Goal: Information Seeking & Learning: Learn about a topic

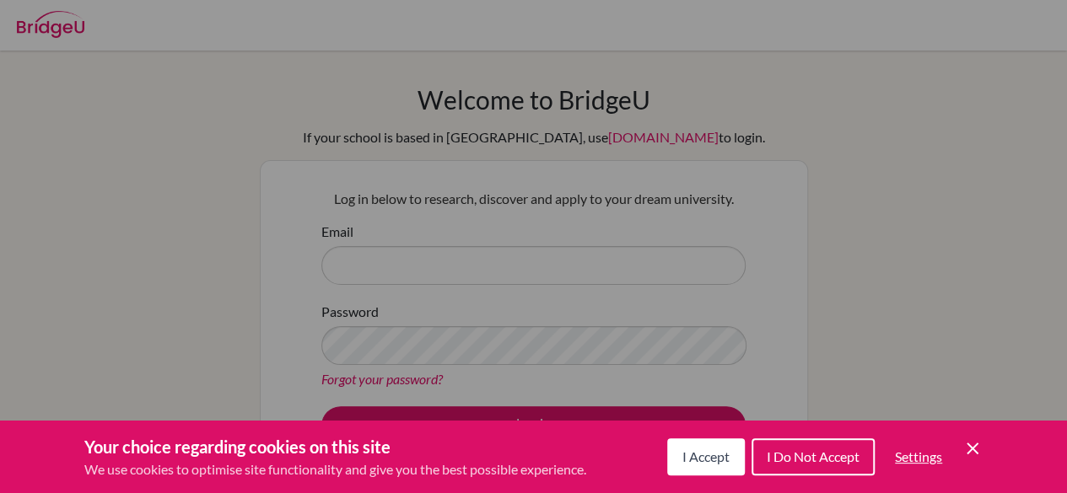
click at [696, 450] on span "I Accept" at bounding box center [705, 457] width 47 height 16
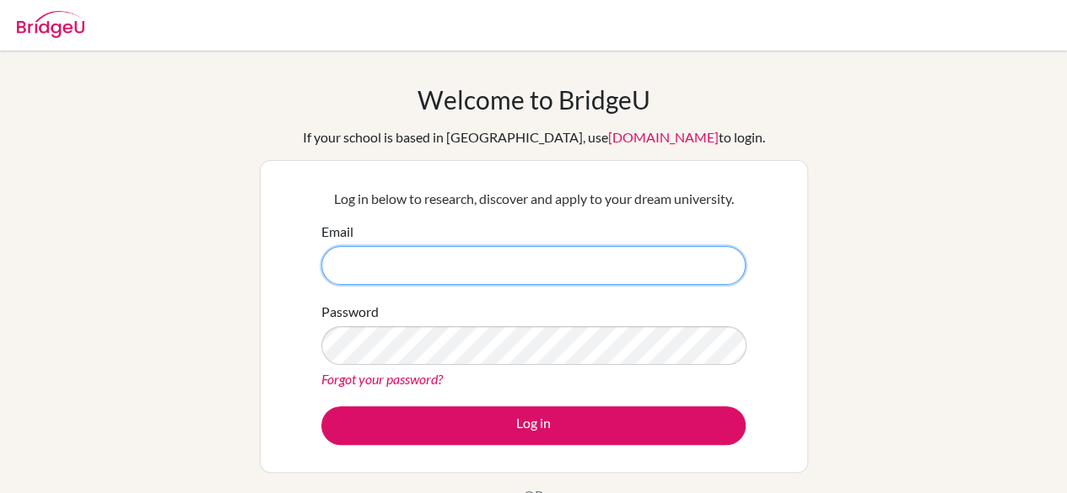
click at [371, 271] on input "Email" at bounding box center [533, 265] width 424 height 39
click at [501, 277] on input "careercounsellormbs@lis.sc.ke" at bounding box center [533, 265] width 424 height 39
type input "careercounsellormbs@lis.sc.ke"
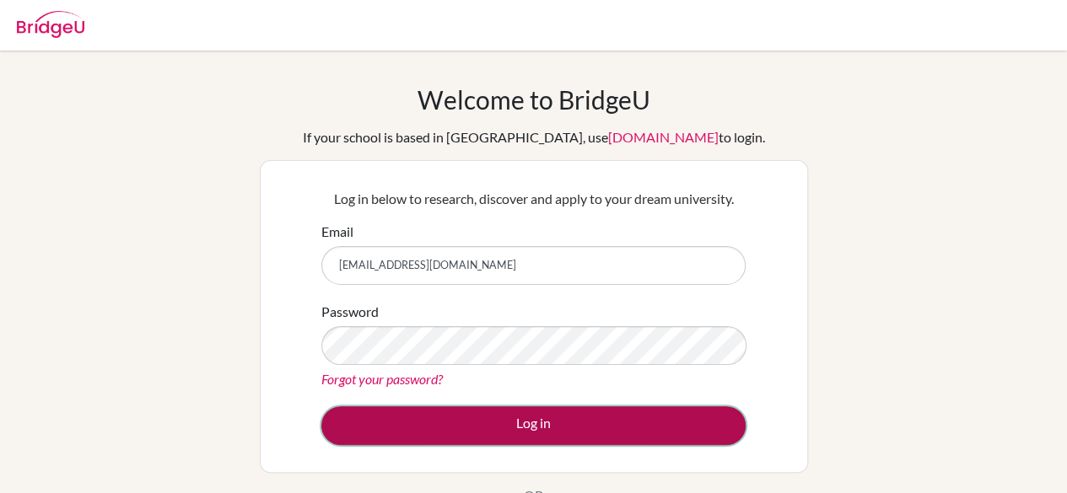
click at [509, 424] on button "Log in" at bounding box center [533, 425] width 424 height 39
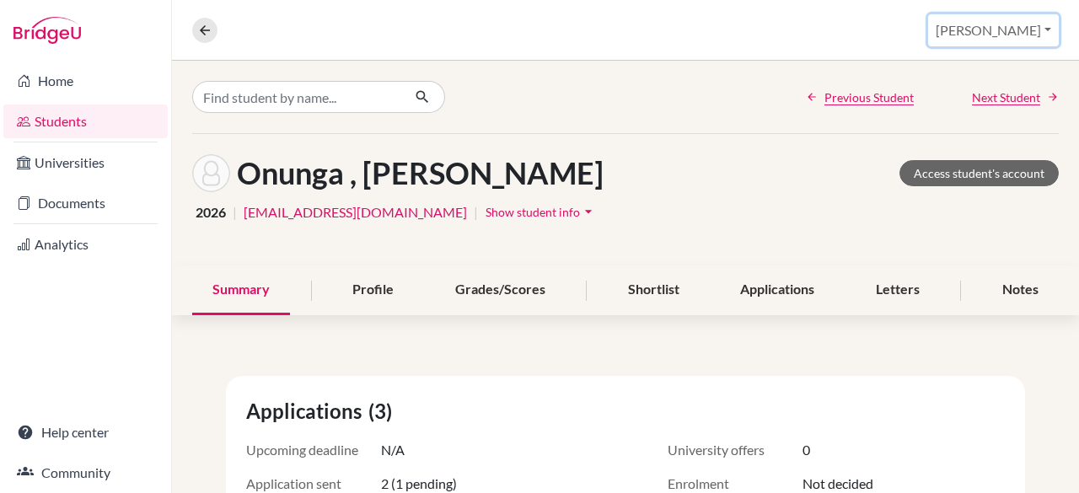
click at [1017, 30] on button "[PERSON_NAME]" at bounding box center [993, 30] width 131 height 32
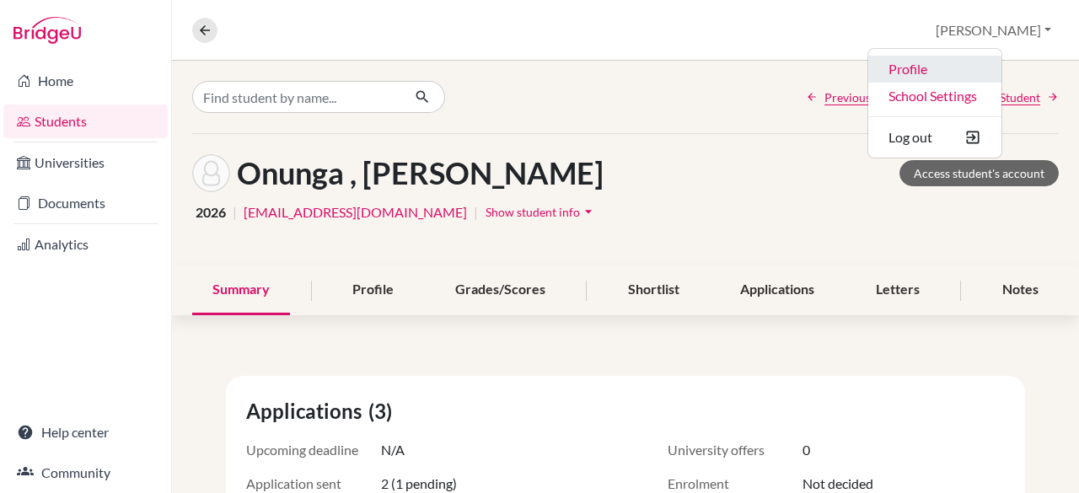
click at [978, 62] on link "Profile" at bounding box center [935, 69] width 133 height 27
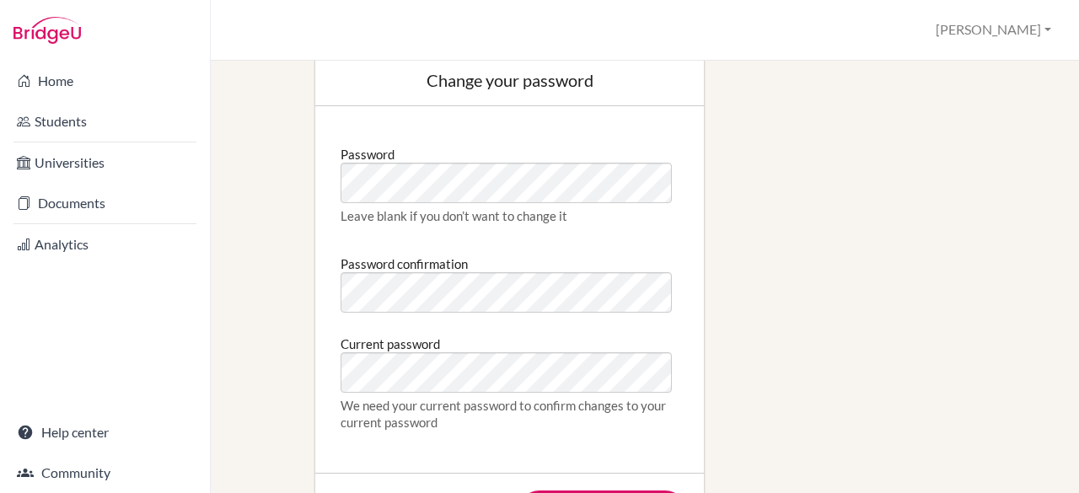
scroll to position [862, 0]
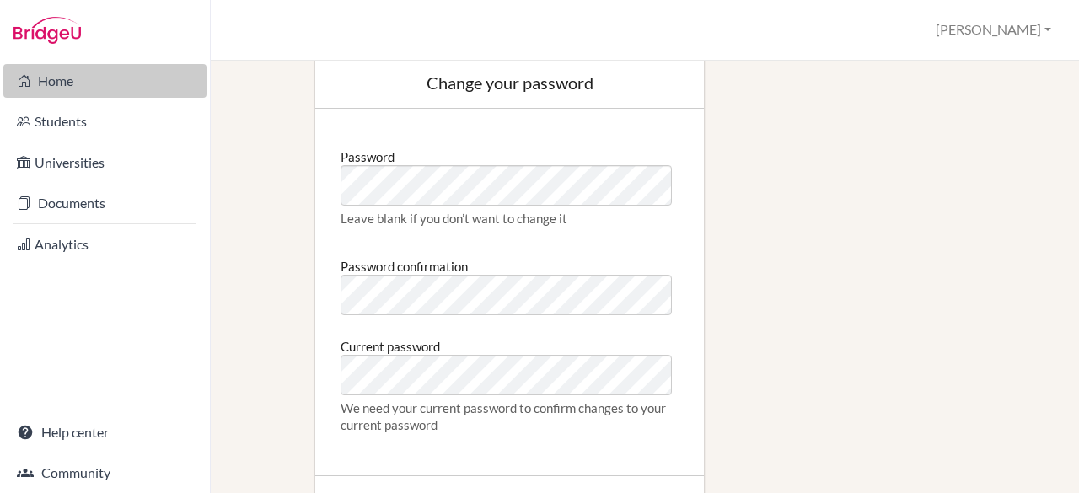
click at [67, 83] on link "Home" at bounding box center [104, 81] width 203 height 34
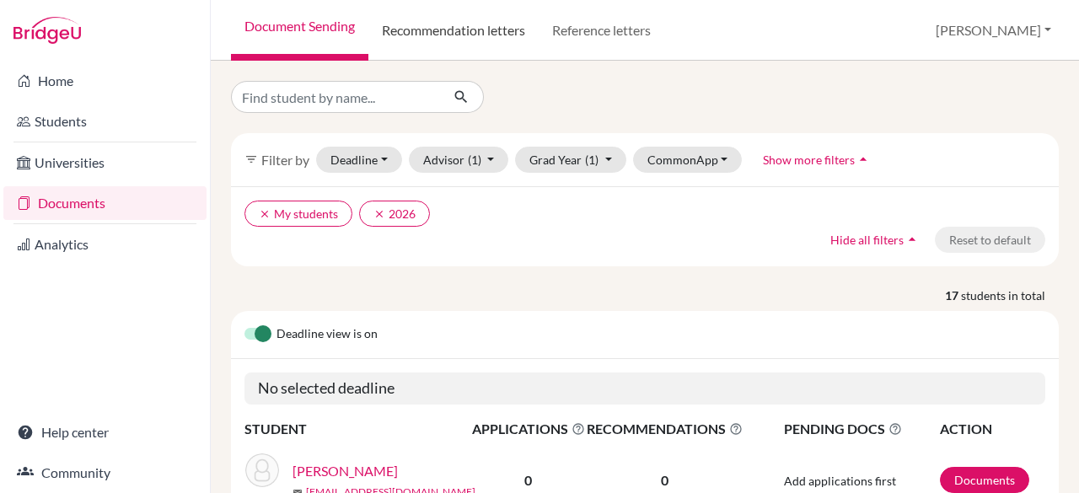
click at [471, 30] on link "Recommendation letters" at bounding box center [454, 30] width 170 height 61
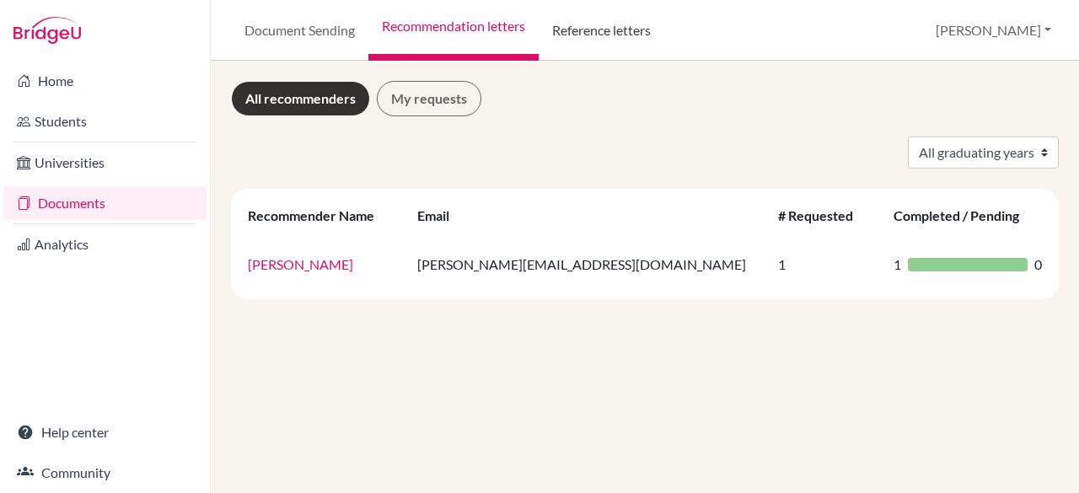
click at [598, 43] on link "Reference letters" at bounding box center [602, 30] width 126 height 61
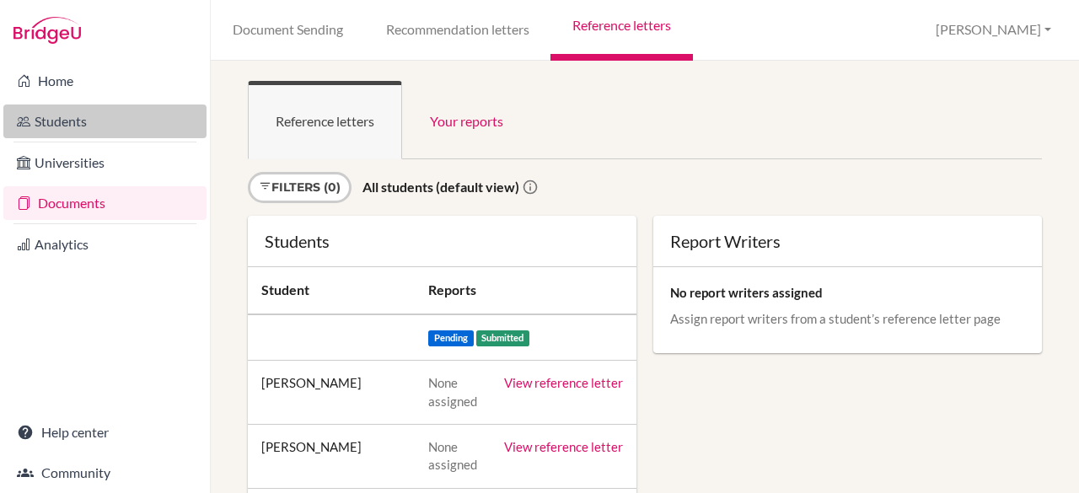
click at [81, 129] on link "Students" at bounding box center [104, 122] width 203 height 34
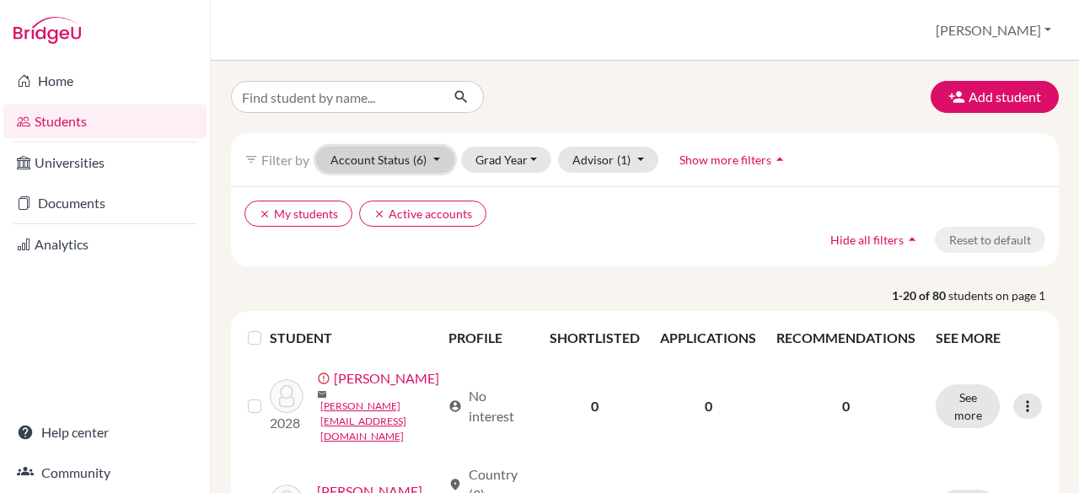
click at [422, 153] on span "(6)" at bounding box center [419, 160] width 13 height 14
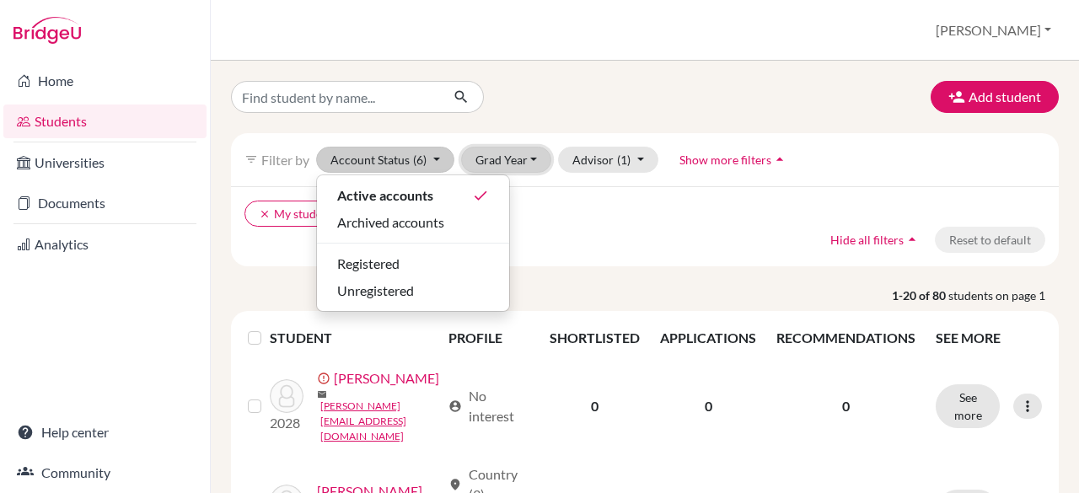
click at [530, 158] on button "Grad Year" at bounding box center [506, 160] width 91 height 26
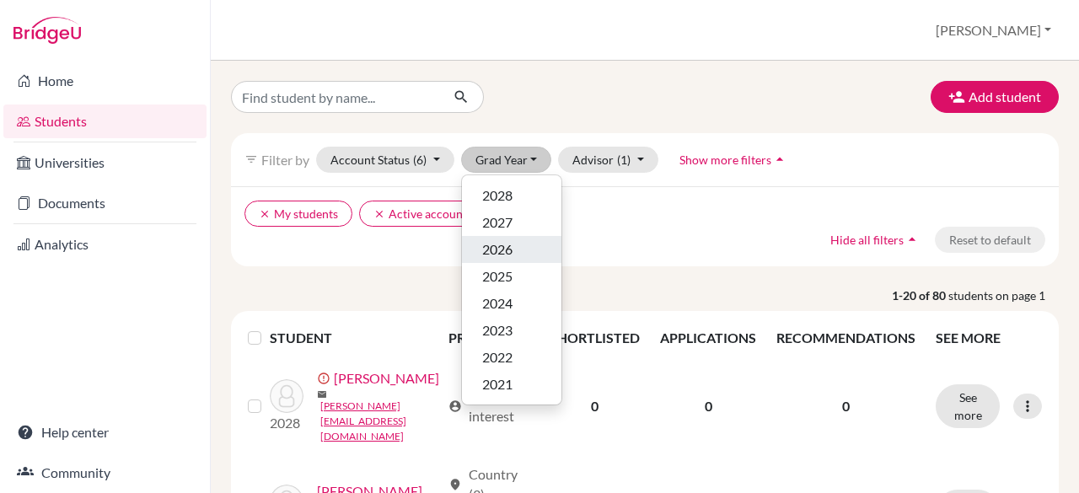
click at [514, 251] on div "2026" at bounding box center [511, 249] width 59 height 20
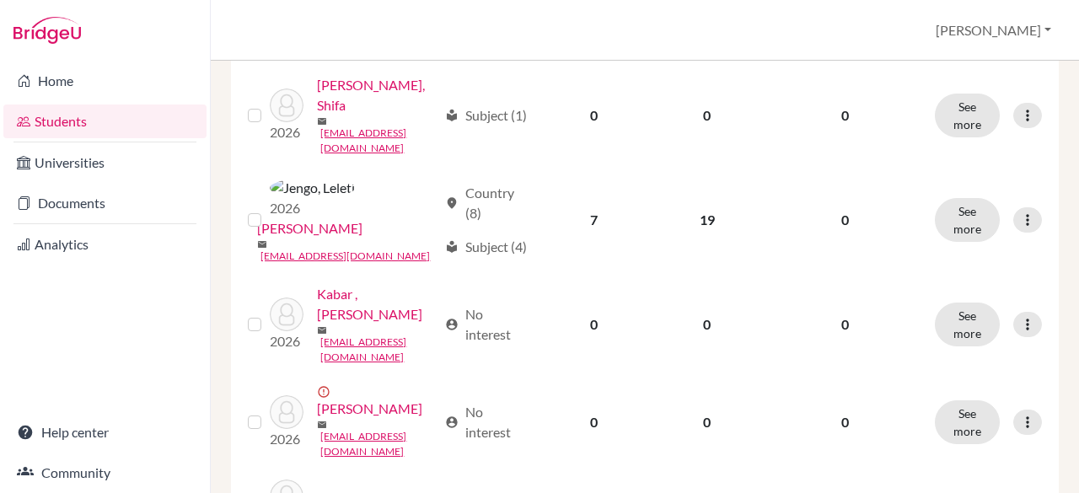
scroll to position [523, 0]
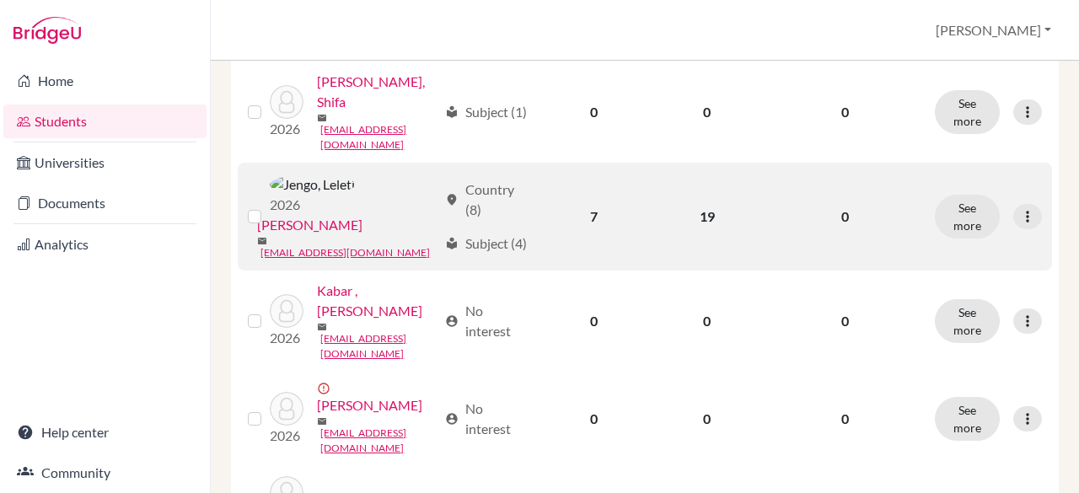
click at [363, 215] on link "[PERSON_NAME]" at bounding box center [309, 225] width 105 height 20
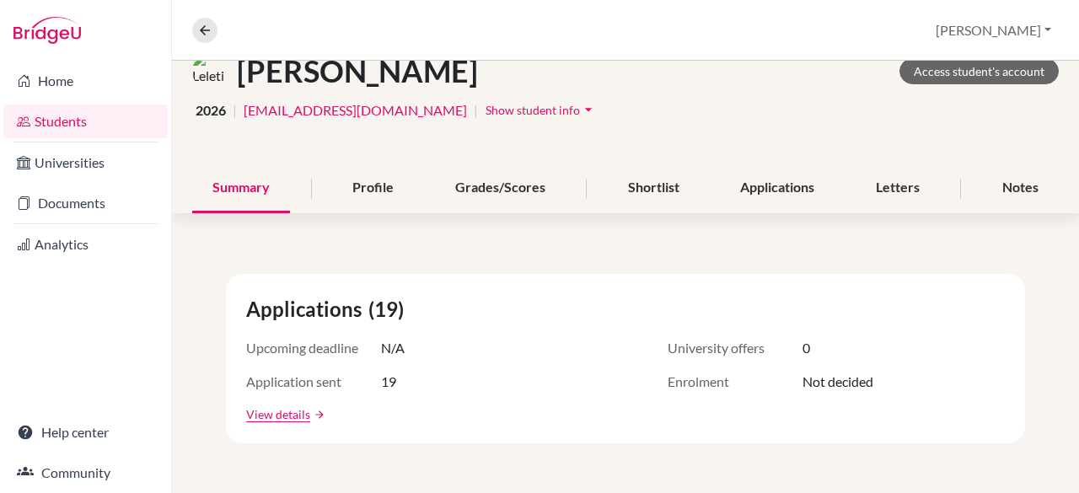
scroll to position [105, 0]
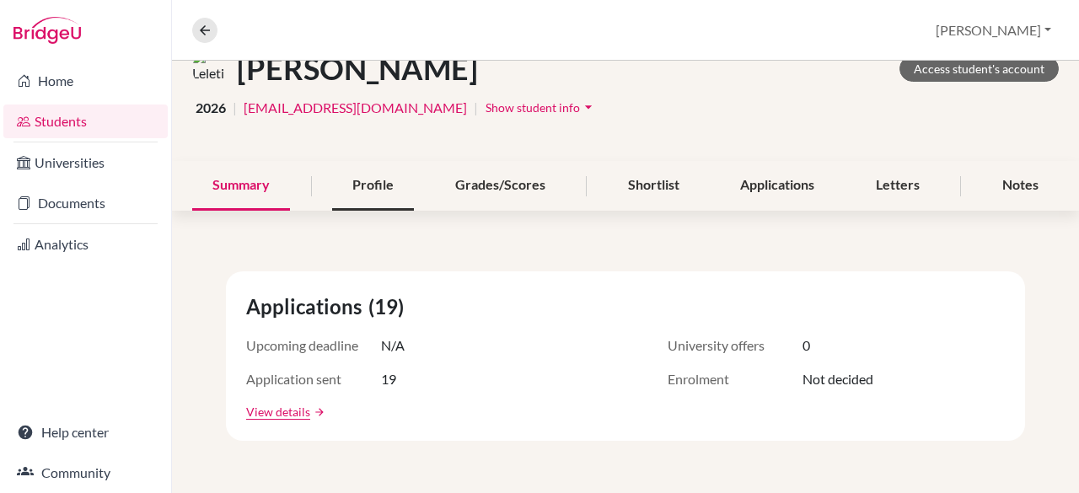
click at [356, 195] on div "Profile" at bounding box center [373, 186] width 82 height 50
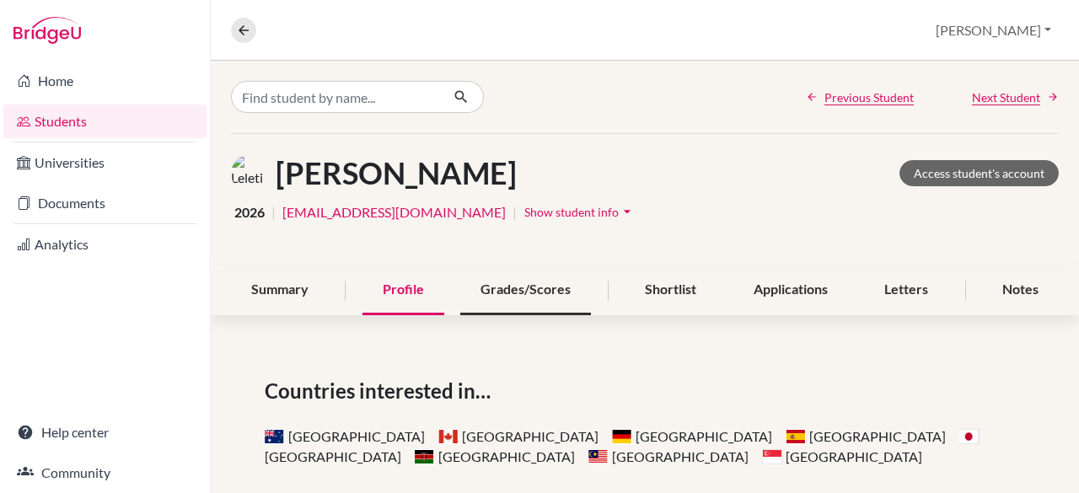
click at [516, 288] on div "Grades/Scores" at bounding box center [525, 291] width 131 height 50
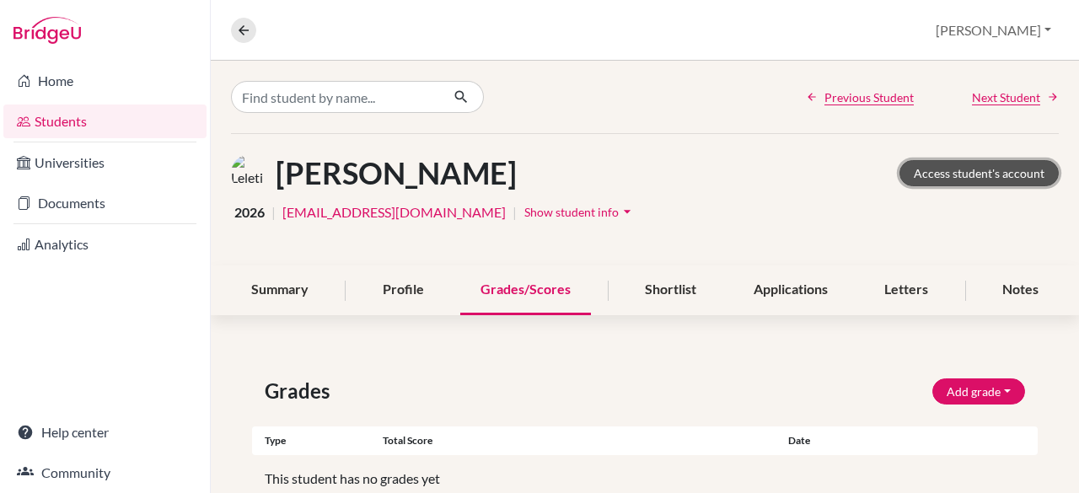
click at [991, 177] on link "Access student's account" at bounding box center [979, 173] width 159 height 26
